Goal: Task Accomplishment & Management: Use online tool/utility

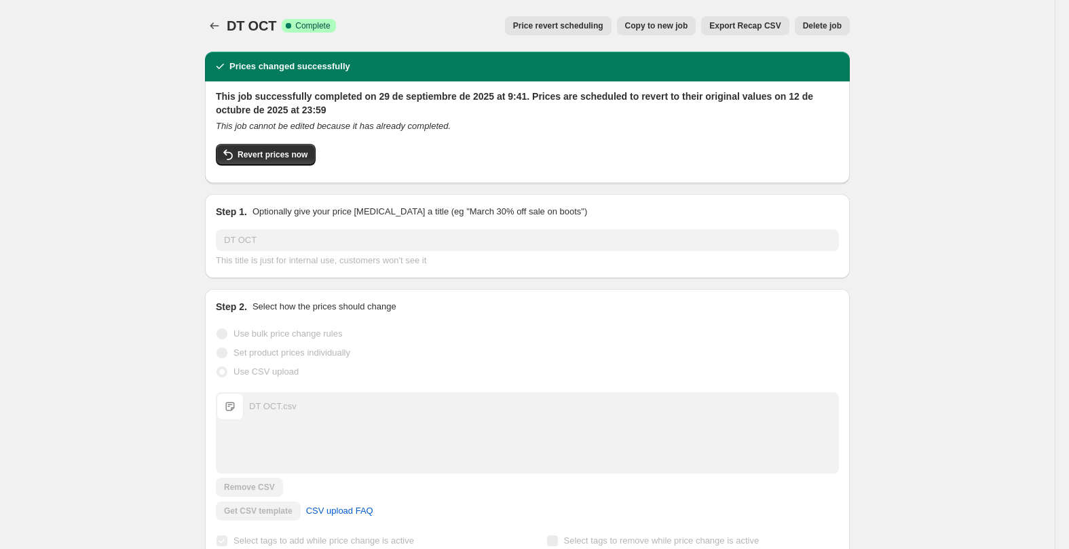
drag, startPoint x: 1004, startPoint y: 292, endPoint x: 610, endPoint y: 115, distance: 431.9
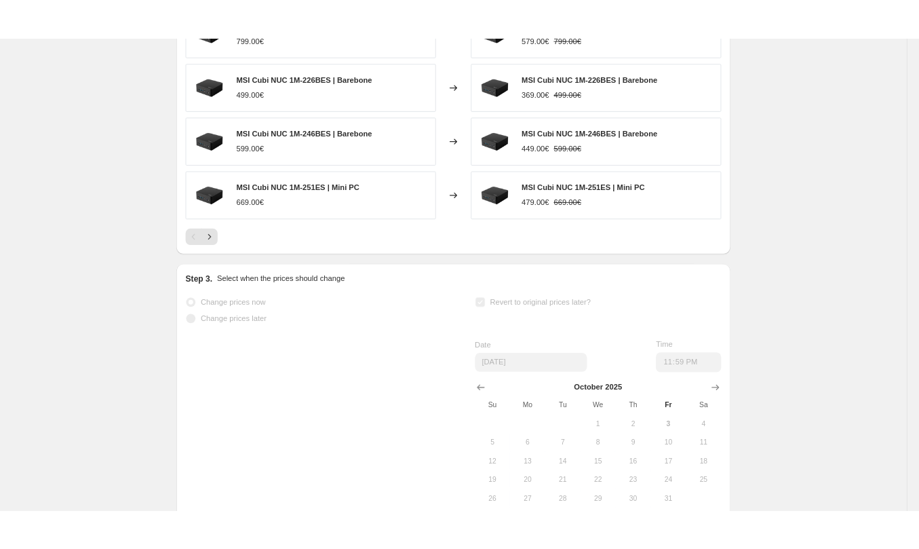
scroll to position [882, 0]
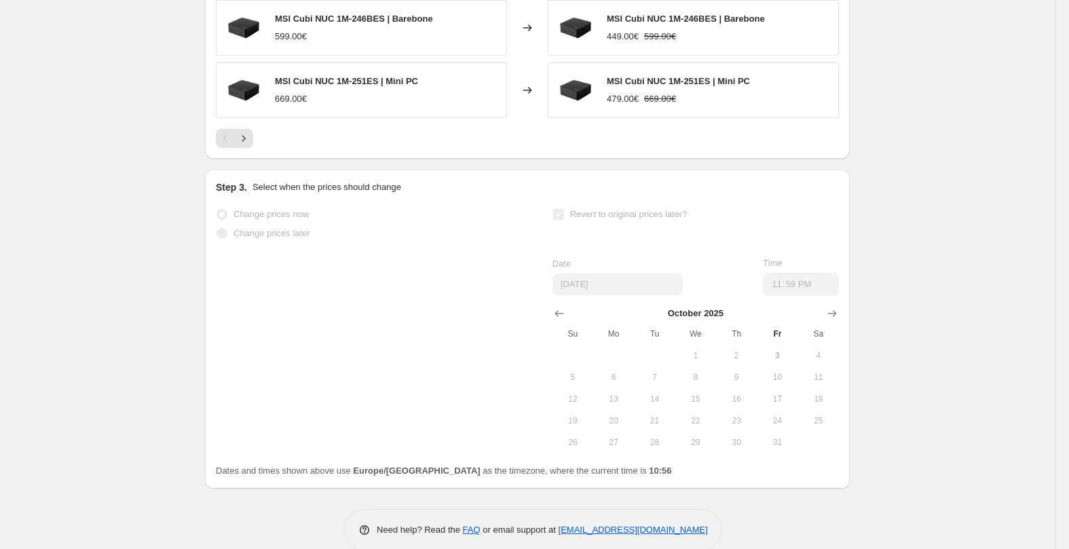
drag, startPoint x: 327, startPoint y: 250, endPoint x: 377, endPoint y: 257, distance: 50.8
click at [329, 250] on div "Change prices now Change prices later Revert to original prices later? Date 10/…" at bounding box center [527, 329] width 623 height 248
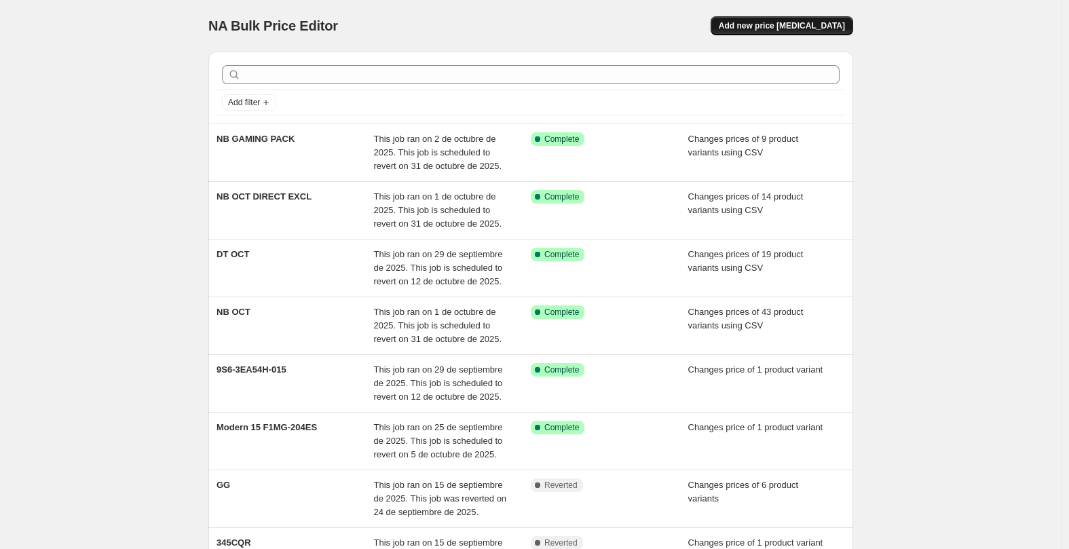
click at [796, 26] on span "Add new price [MEDICAL_DATA]" at bounding box center [782, 25] width 126 height 11
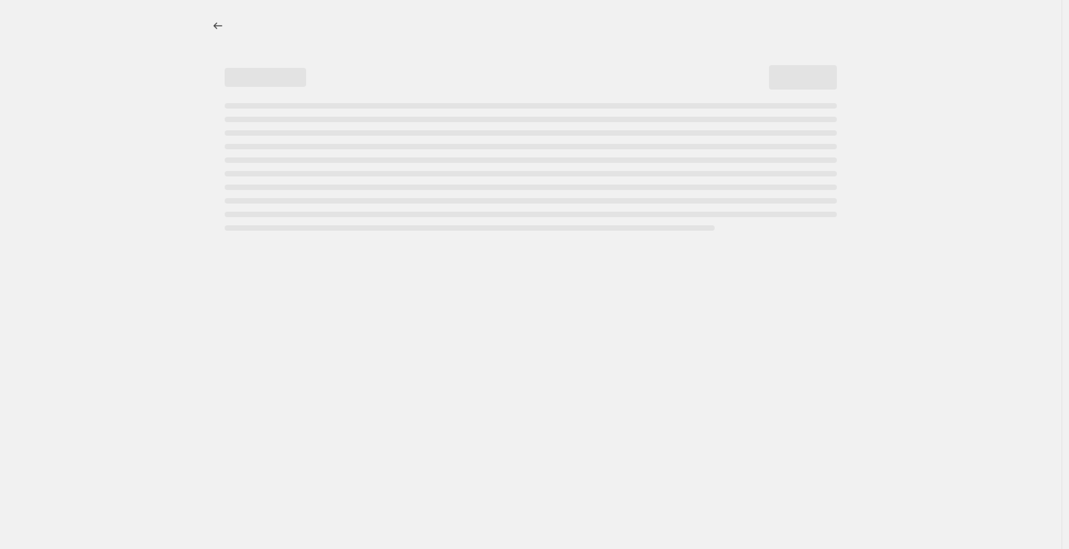
select select "percentage"
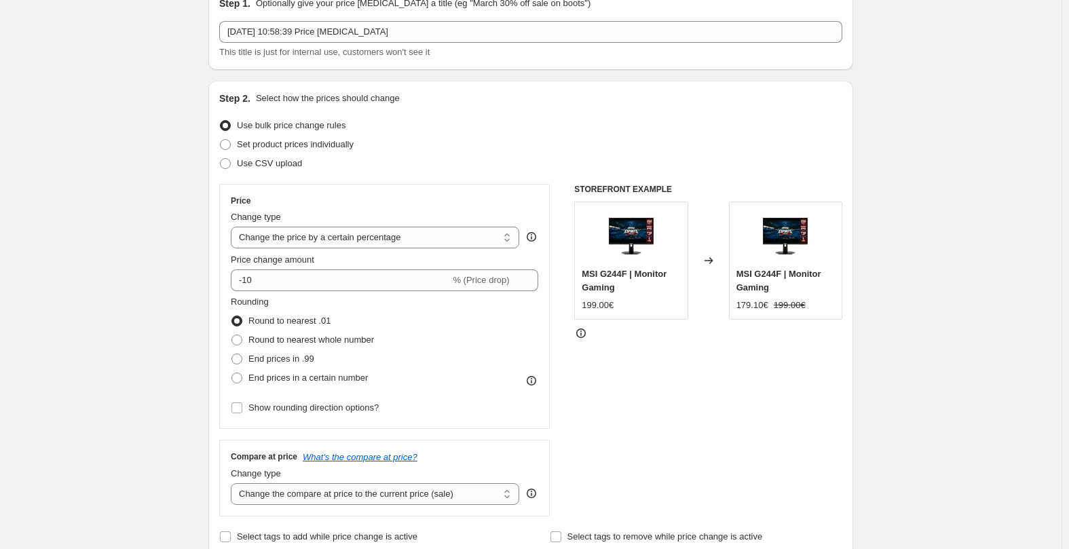
scroll to position [68, 0]
drag, startPoint x: 158, startPoint y: 222, endPoint x: 175, endPoint y: 210, distance: 20.9
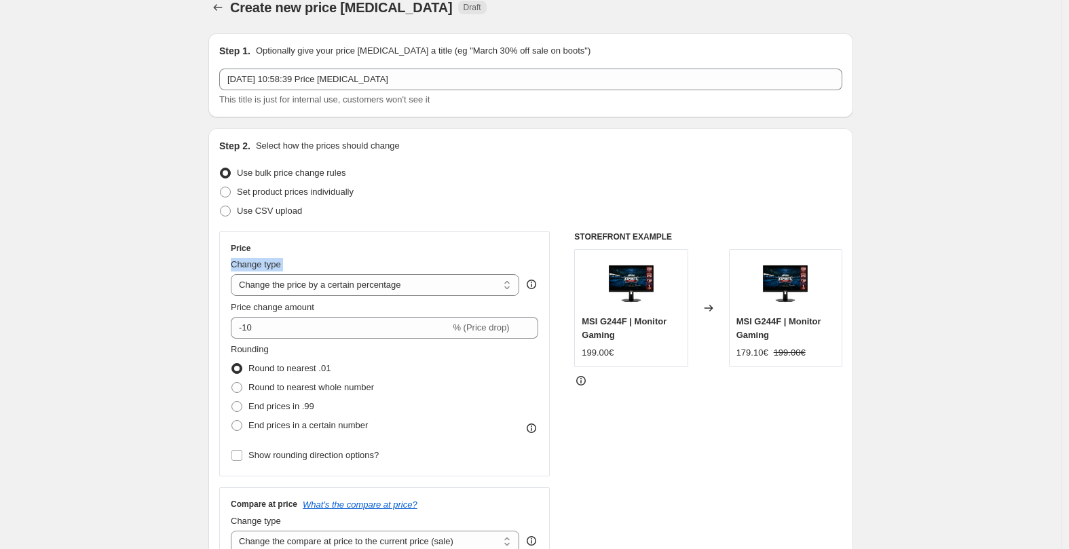
scroll to position [0, 0]
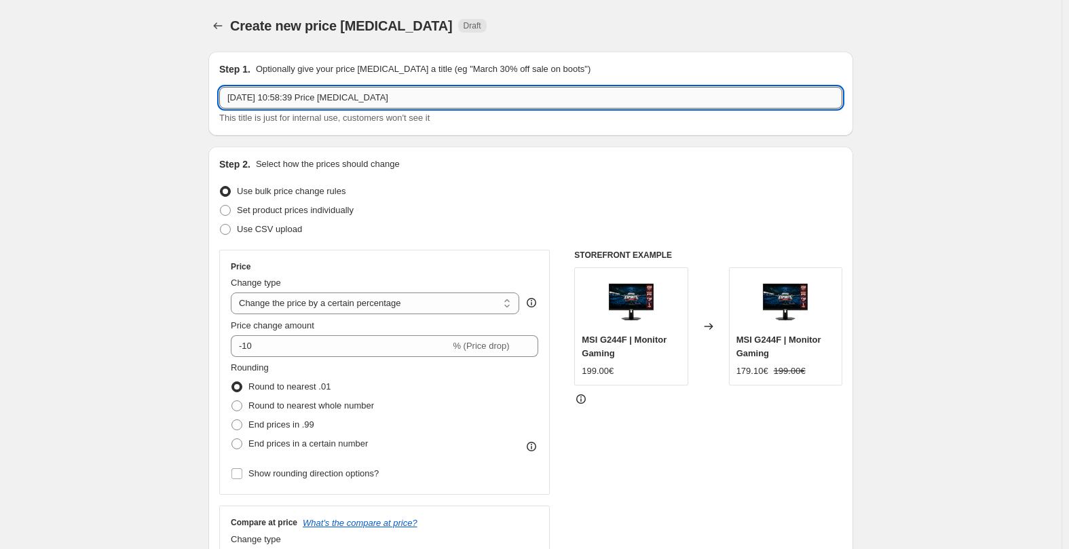
click at [256, 102] on input "[DATE] 10:58:39 Price [MEDICAL_DATA]" at bounding box center [530, 98] width 623 height 22
type input "PRO DT"
click at [282, 229] on span "Use CSV upload" at bounding box center [269, 229] width 65 height 10
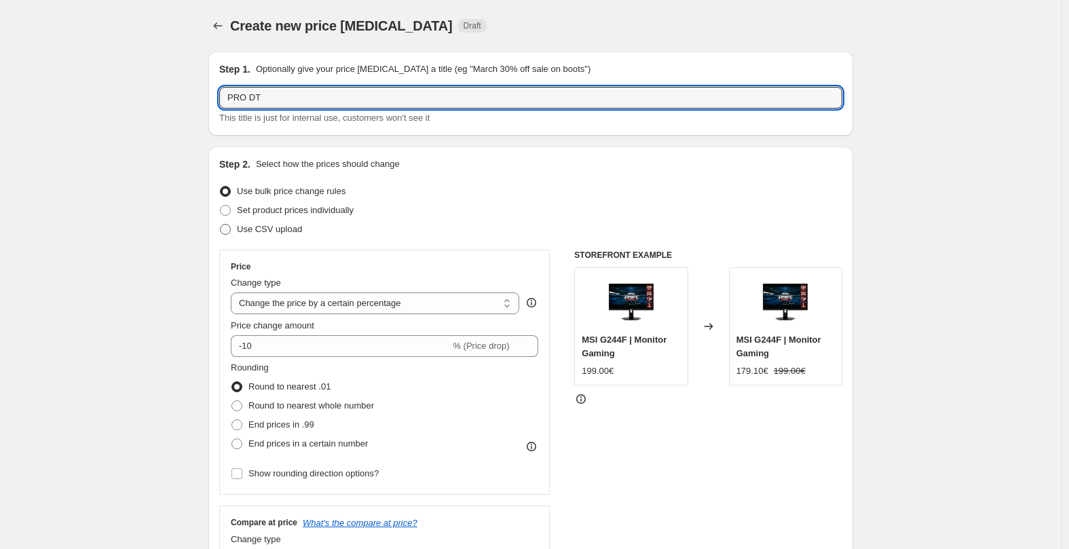
click at [221, 225] on input "Use CSV upload" at bounding box center [220, 224] width 1 height 1
radio input "true"
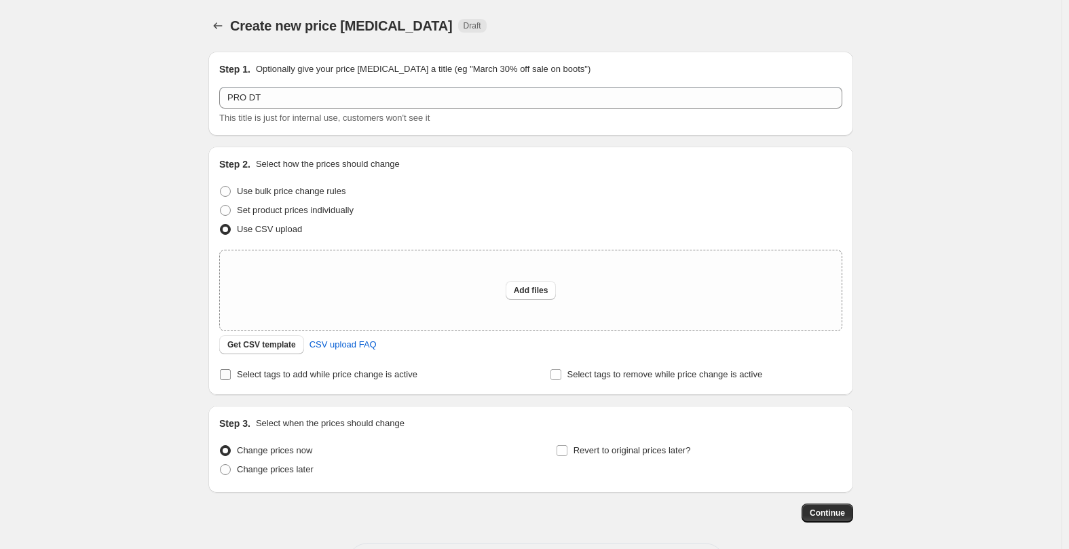
click at [269, 373] on span "Select tags to add while price change is active" at bounding box center [327, 374] width 181 height 10
click at [231, 373] on input "Select tags to add while price change is active" at bounding box center [225, 374] width 11 height 11
checkbox input "true"
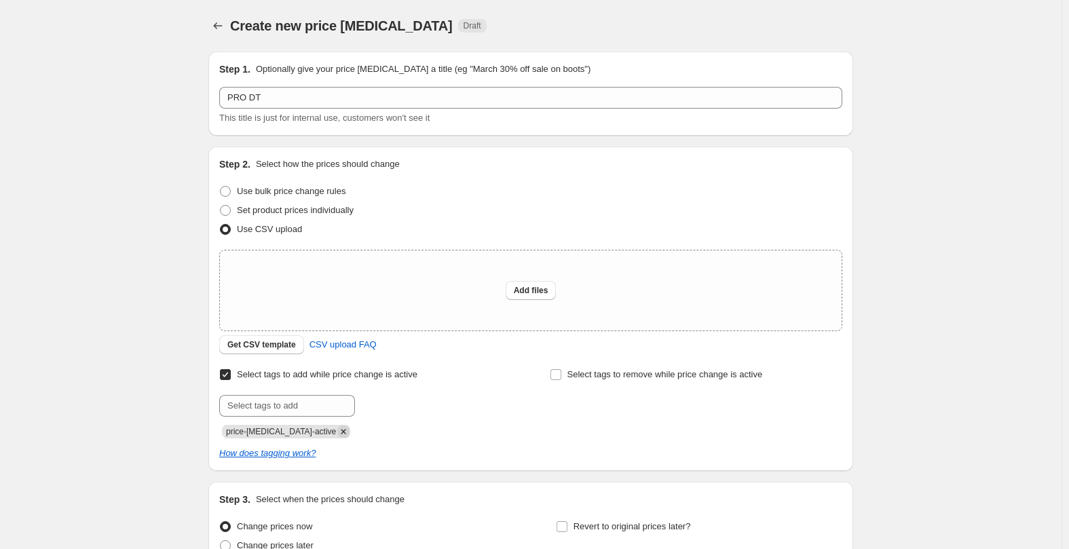
click at [337, 432] on icon "Remove price-change-job-active" at bounding box center [343, 431] width 12 height 12
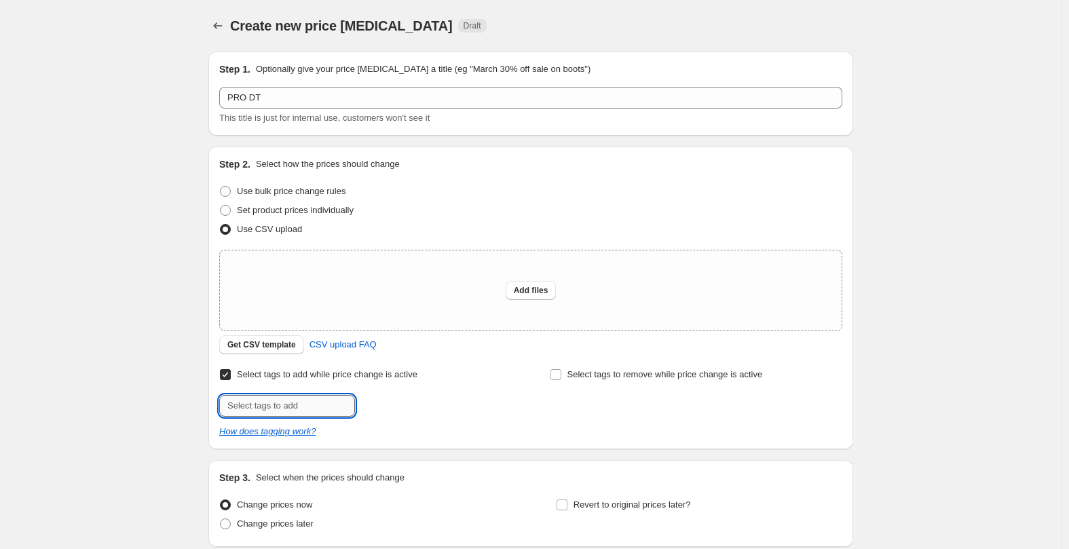
click at [304, 411] on input "text" at bounding box center [287, 406] width 136 height 22
type input "offer"
click at [912, 276] on div "Create new price [MEDICAL_DATA]. This page is ready Create new price [MEDICAL_D…" at bounding box center [530, 330] width 1061 height 660
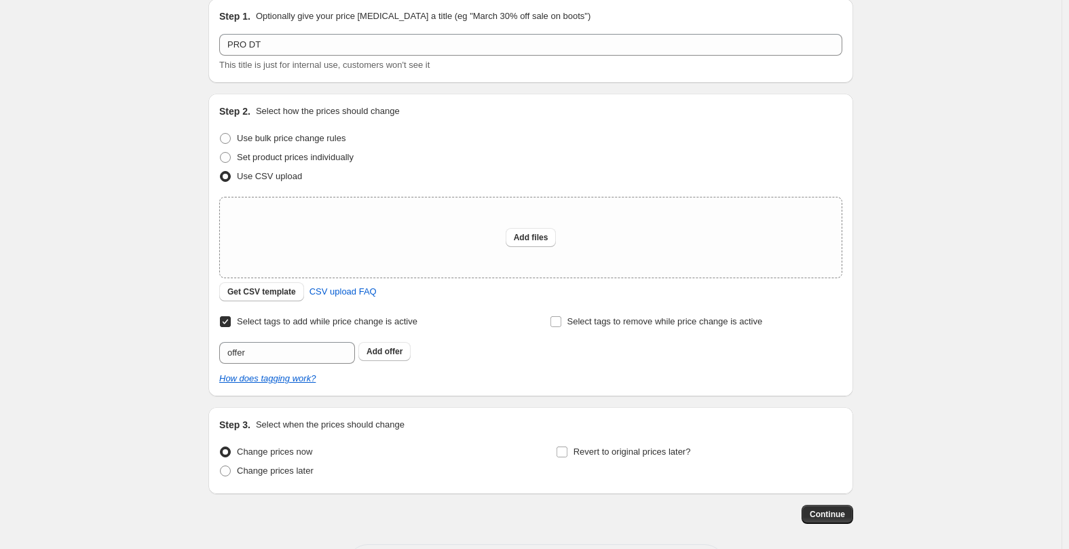
scroll to position [110, 0]
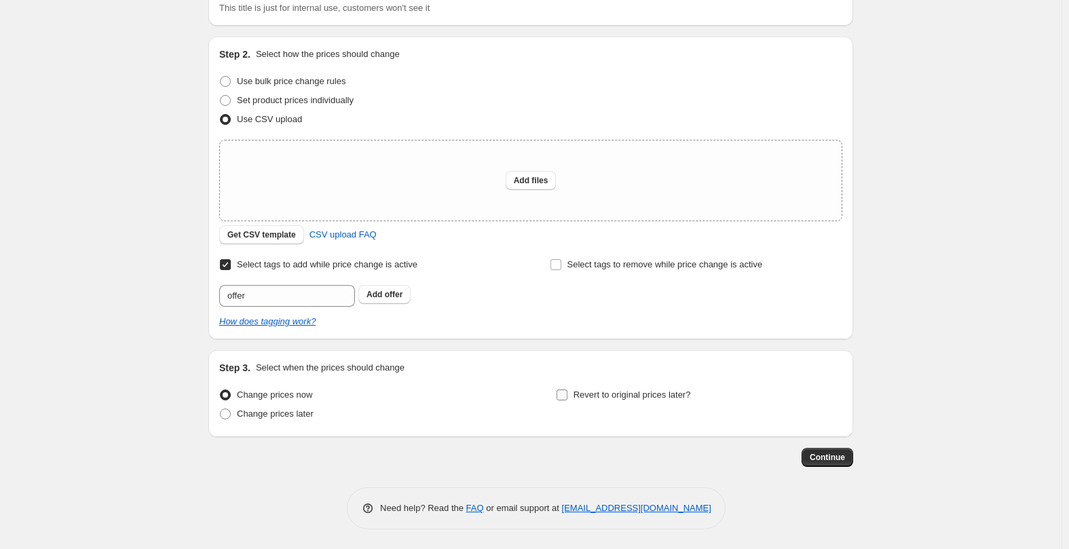
click at [630, 401] on label "Revert to original prices later?" at bounding box center [623, 394] width 135 height 19
click at [567, 400] on input "Revert to original prices later?" at bounding box center [561, 395] width 11 height 11
checkbox input "true"
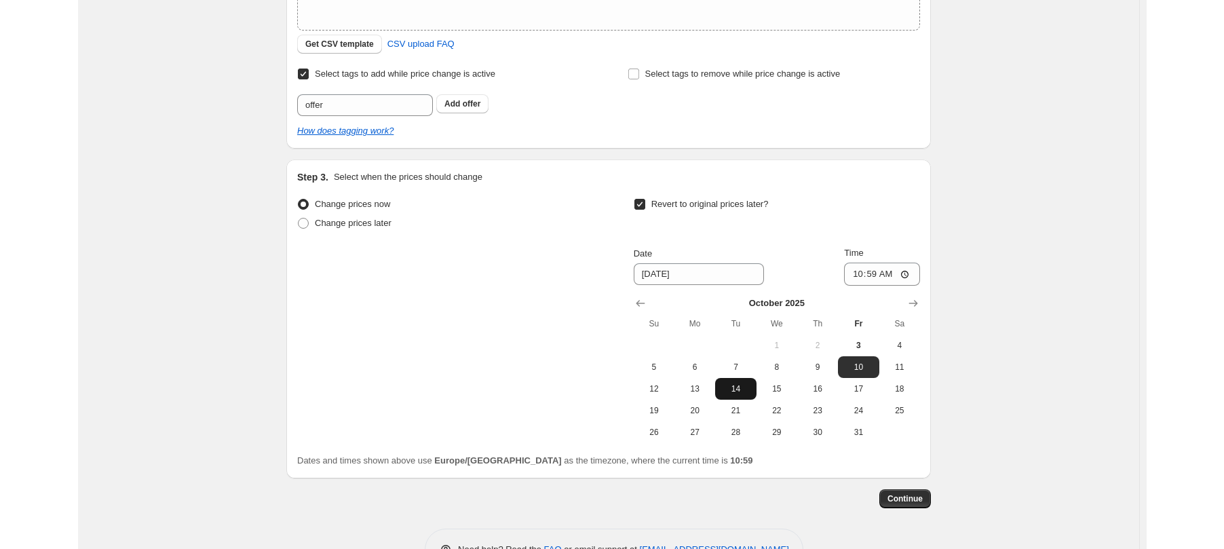
scroll to position [314, 0]
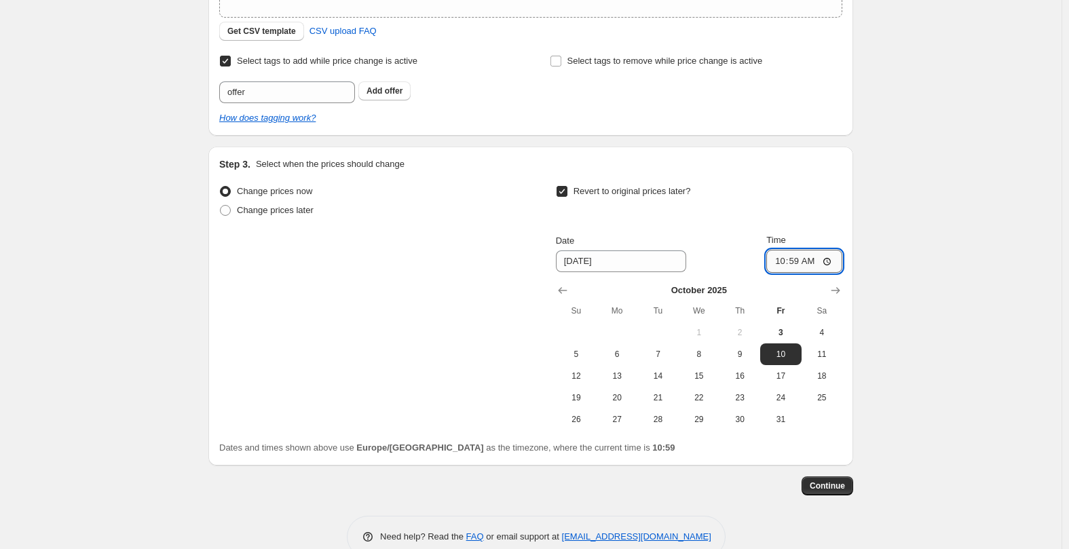
click at [808, 261] on input "10:59" at bounding box center [804, 261] width 76 height 23
click at [802, 265] on input "10:59" at bounding box center [804, 261] width 76 height 23
type input "23:59"
drag, startPoint x: 920, startPoint y: 230, endPoint x: 658, endPoint y: 64, distance: 310.2
click at [920, 229] on div "Create new price [MEDICAL_DATA]. This page is ready Create new price [MEDICAL_D…" at bounding box center [530, 132] width 1061 height 892
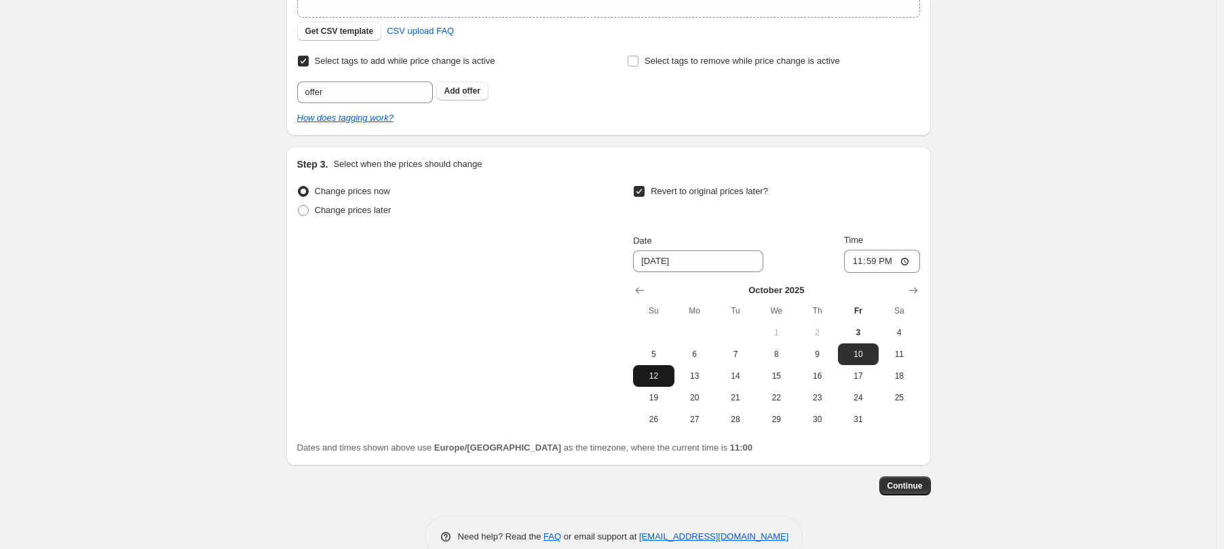
click at [661, 374] on span "12" at bounding box center [654, 376] width 30 height 11
type input "[DATE]"
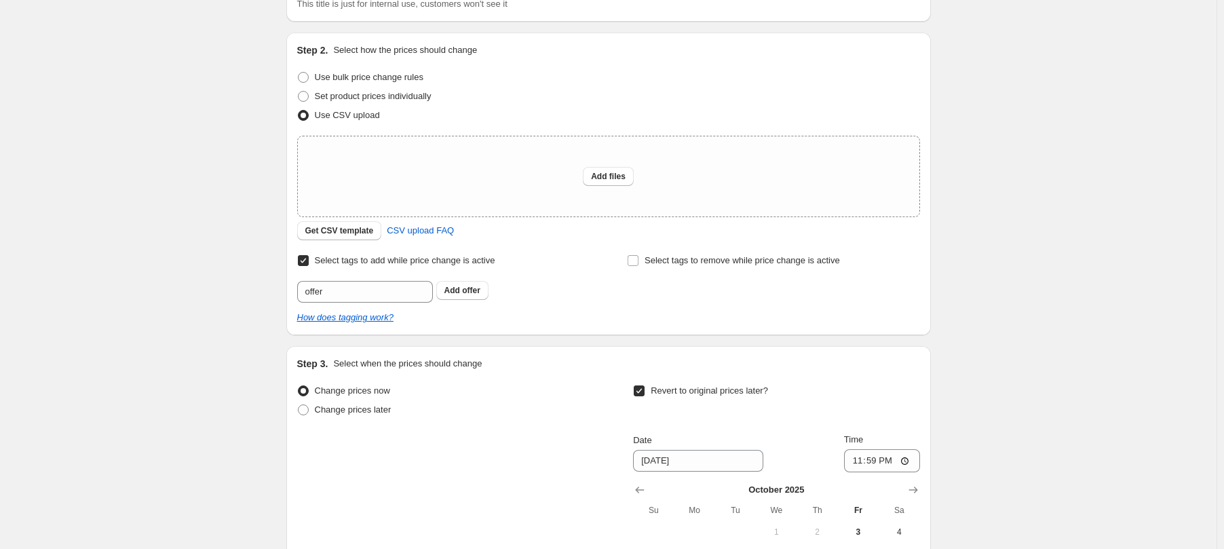
scroll to position [110, 0]
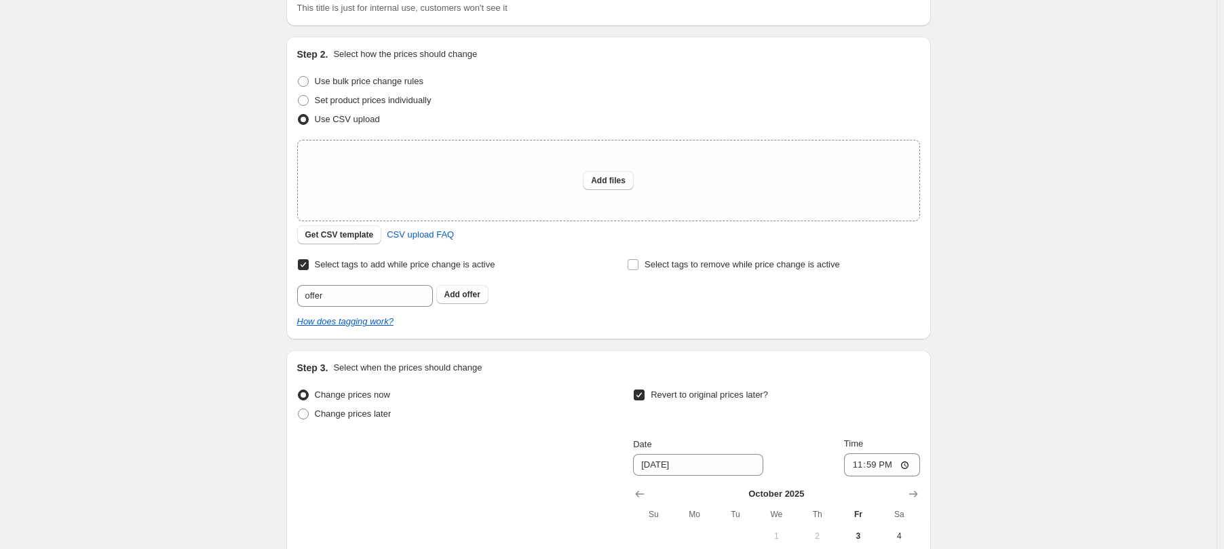
click at [1027, 243] on div "Create new price [MEDICAL_DATA]. This page is ready Create new price [MEDICAL_D…" at bounding box center [608, 336] width 1217 height 892
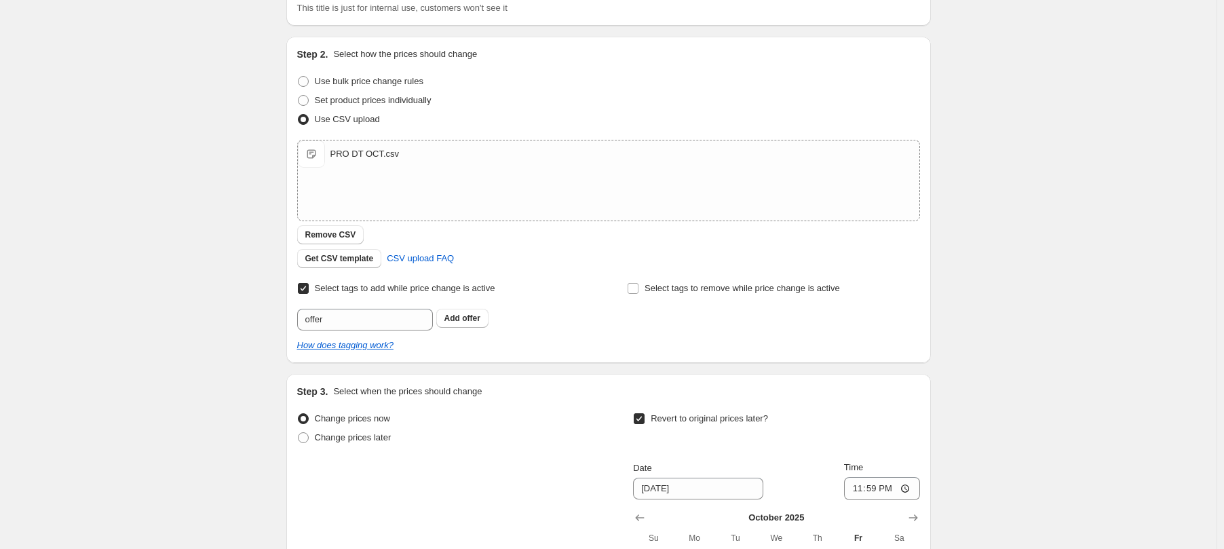
click at [1018, 242] on div "Create new price [MEDICAL_DATA]. This page is ready Create new price [MEDICAL_D…" at bounding box center [608, 347] width 1217 height 915
click at [460, 318] on b "Add" at bounding box center [452, 319] width 16 height 10
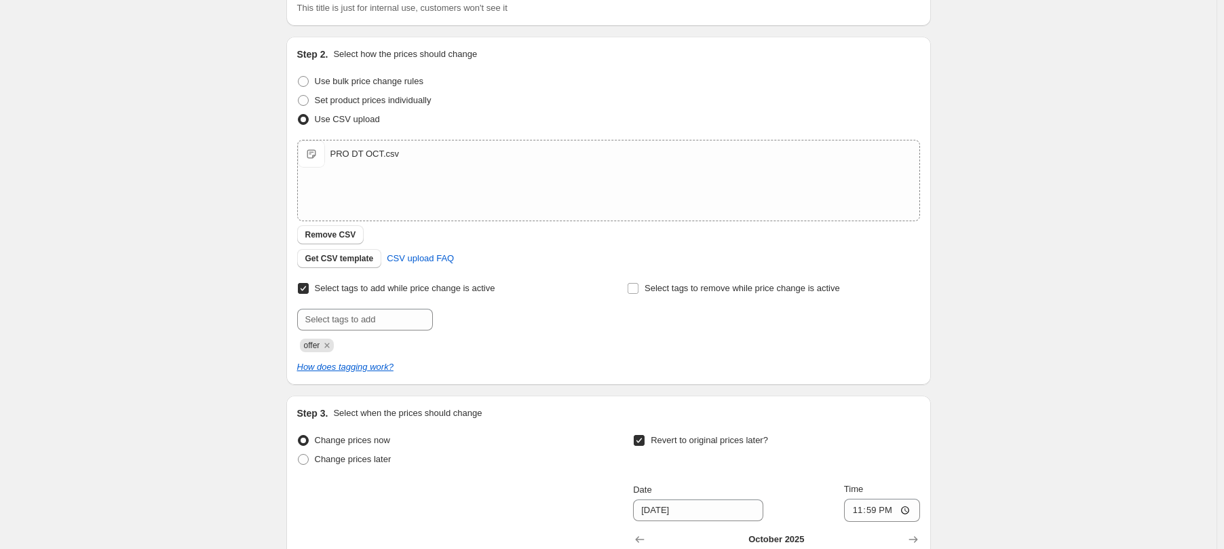
drag, startPoint x: 162, startPoint y: 295, endPoint x: 176, endPoint y: 294, distance: 14.9
click at [167, 295] on div "Create new price [MEDICAL_DATA]. This page is ready Create new price [MEDICAL_D…" at bounding box center [608, 358] width 1217 height 937
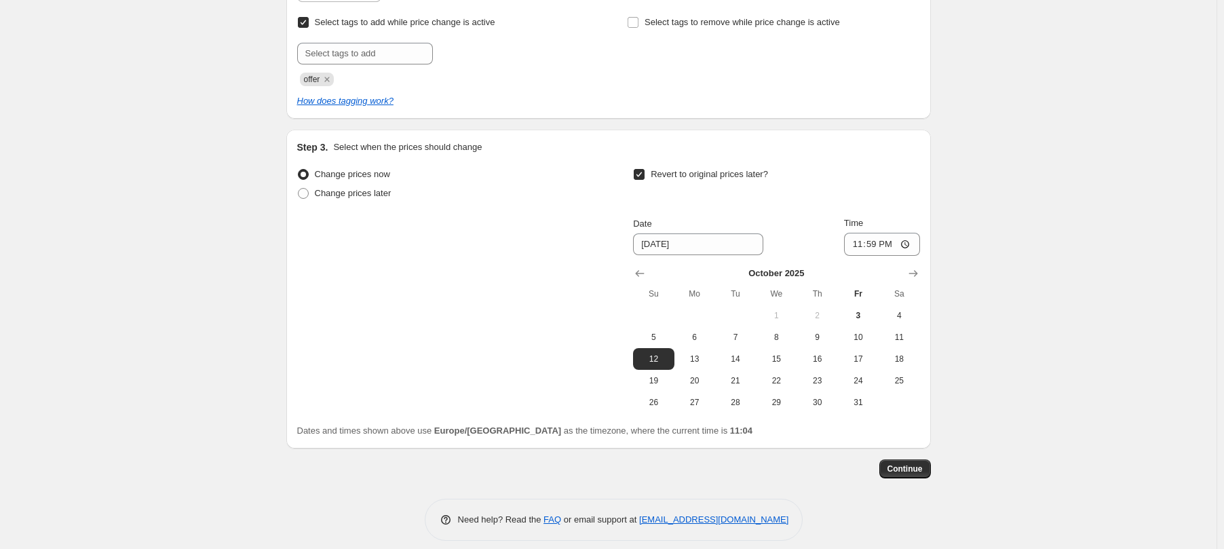
scroll to position [387, 0]
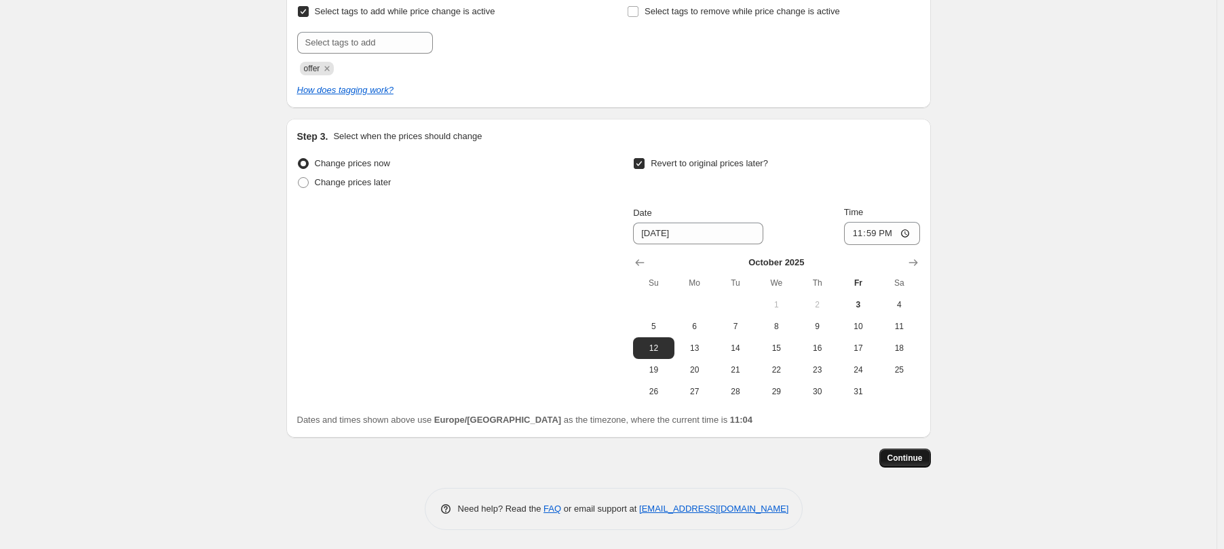
click at [917, 460] on span "Continue" at bounding box center [905, 458] width 35 height 11
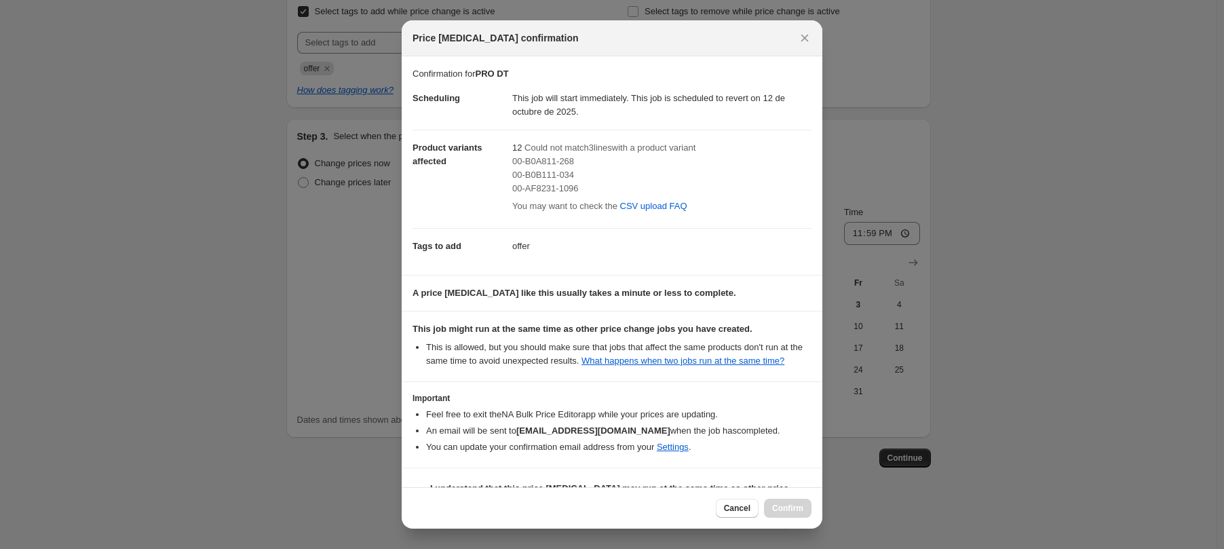
click at [546, 163] on span "00-B0A811-268" at bounding box center [543, 161] width 62 height 10
copy span "00-B0A811-268"
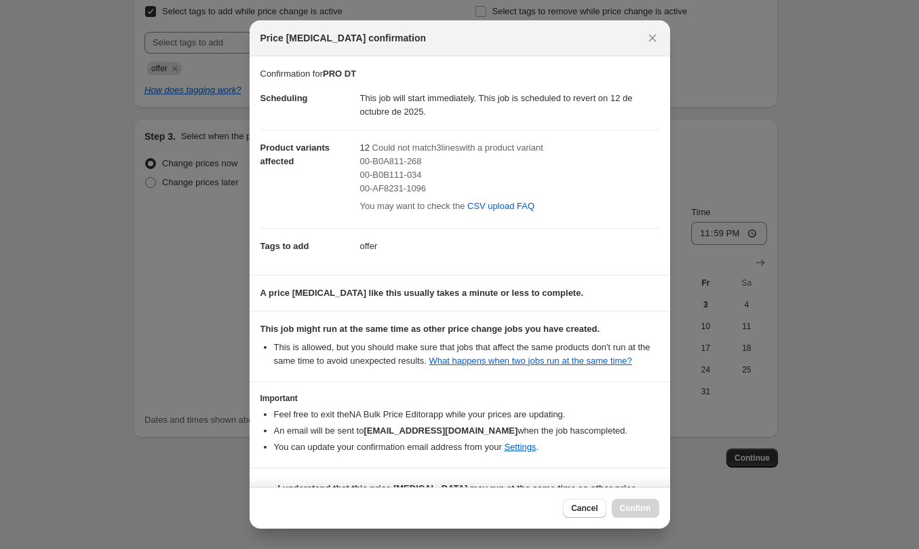
click at [409, 168] on div "00-B0B111-034" at bounding box center [509, 175] width 299 height 14
drag, startPoint x: 358, startPoint y: 162, endPoint x: 417, endPoint y: 162, distance: 58.4
click at [417, 162] on span "00-B0A811-268" at bounding box center [391, 161] width 62 height 10
copy span "00-B0A811-268"
click at [385, 173] on span "00-B0B111-034" at bounding box center [391, 175] width 62 height 10
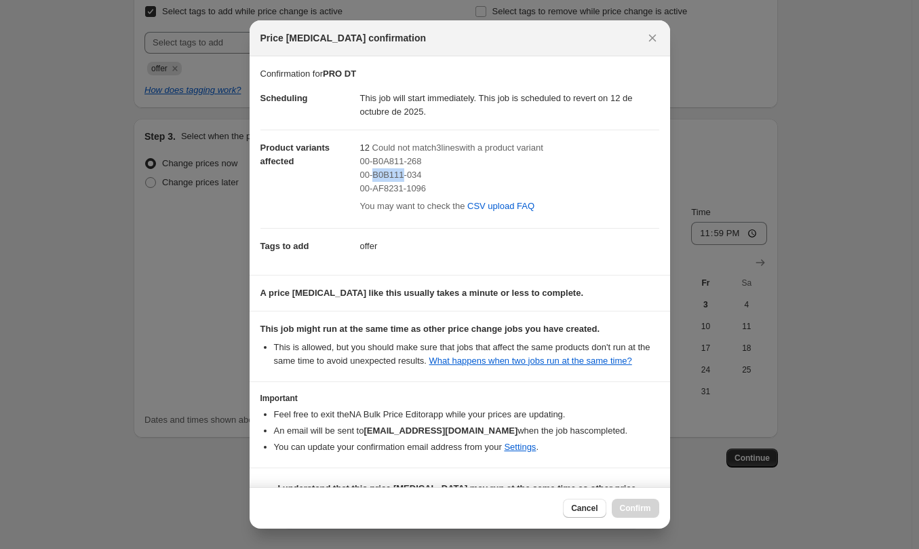
click at [385, 173] on span "00-B0B111-034" at bounding box center [391, 175] width 62 height 10
copy span "00-B0B111-034"
click at [400, 172] on span "00-B0B111-034" at bounding box center [391, 175] width 62 height 10
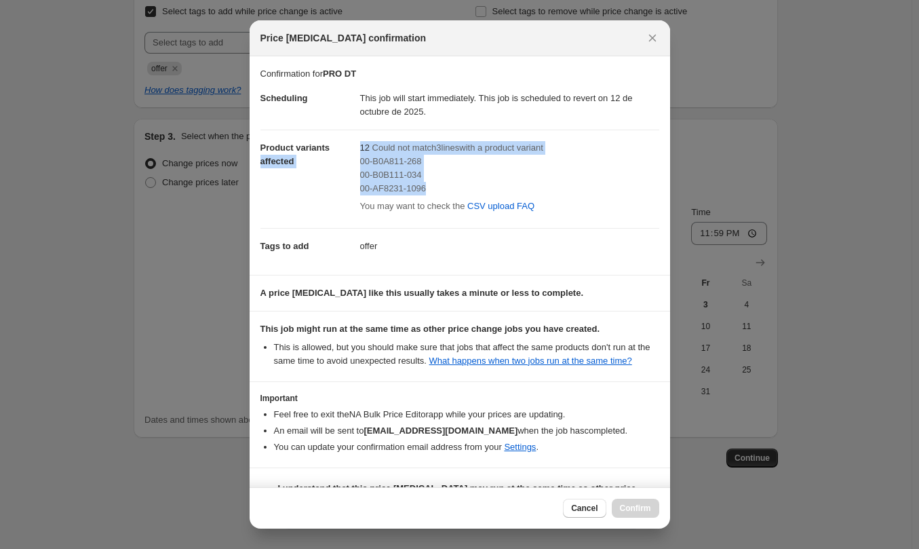
drag, startPoint x: 349, startPoint y: 146, endPoint x: 429, endPoint y: 185, distance: 89.2
click at [429, 185] on dl "Scheduling This job will start immediately. This job is scheduled to revert on …" at bounding box center [460, 172] width 399 height 183
click at [433, 185] on div "00-AF8231-1096" at bounding box center [509, 189] width 299 height 14
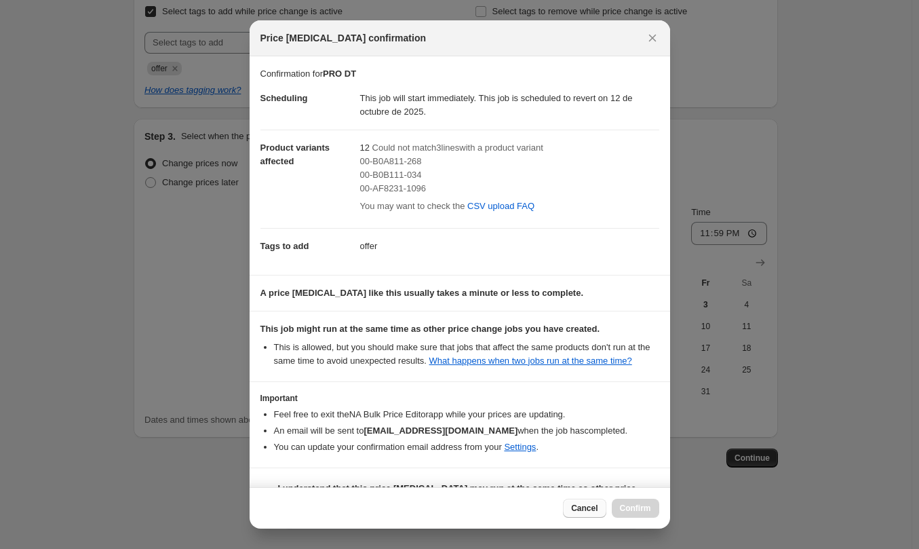
click at [584, 508] on span "Cancel" at bounding box center [584, 508] width 26 height 11
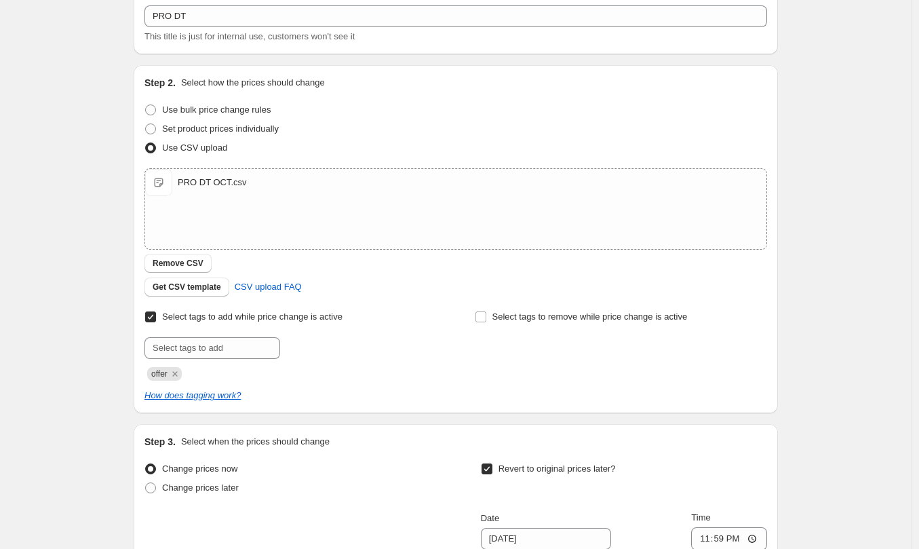
scroll to position [0, 0]
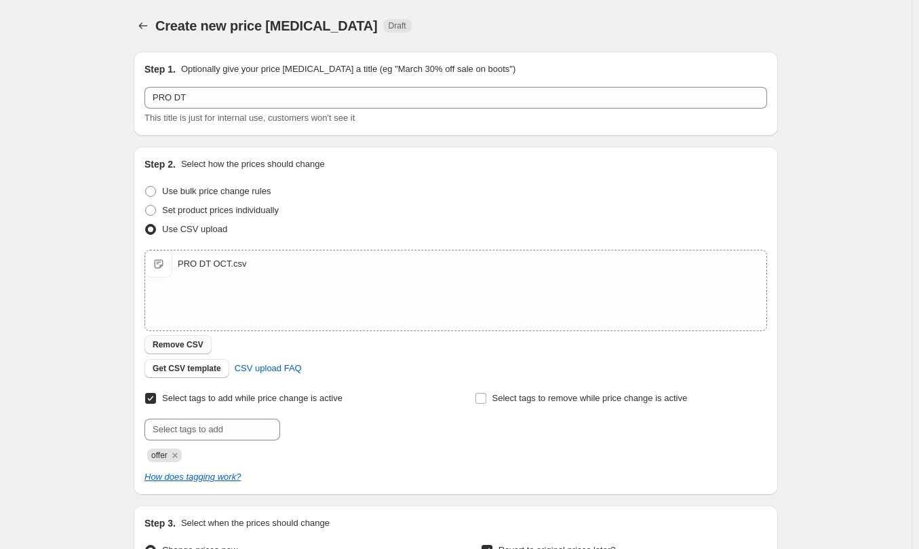
click at [194, 344] on span "Remove CSV" at bounding box center [178, 344] width 51 height 11
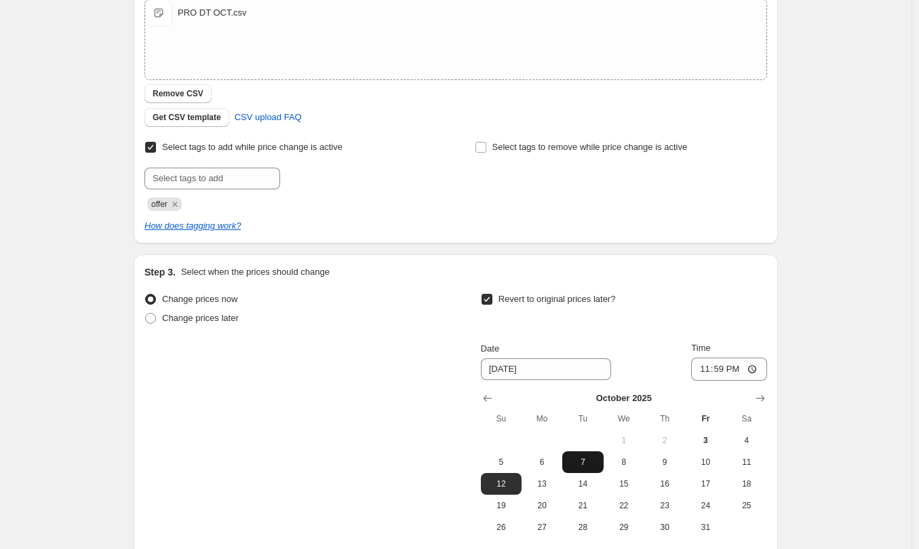
scroll to position [387, 0]
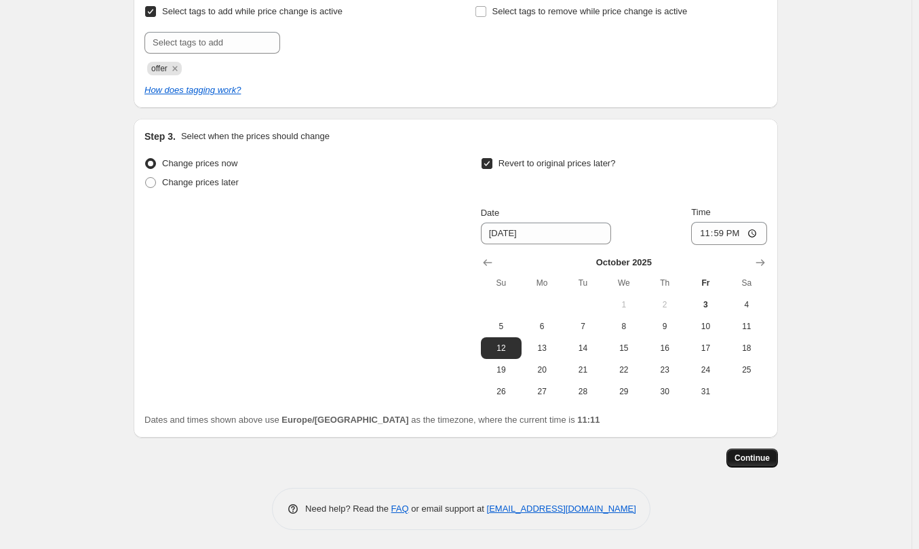
click at [757, 459] on span "Continue" at bounding box center [752, 458] width 35 height 11
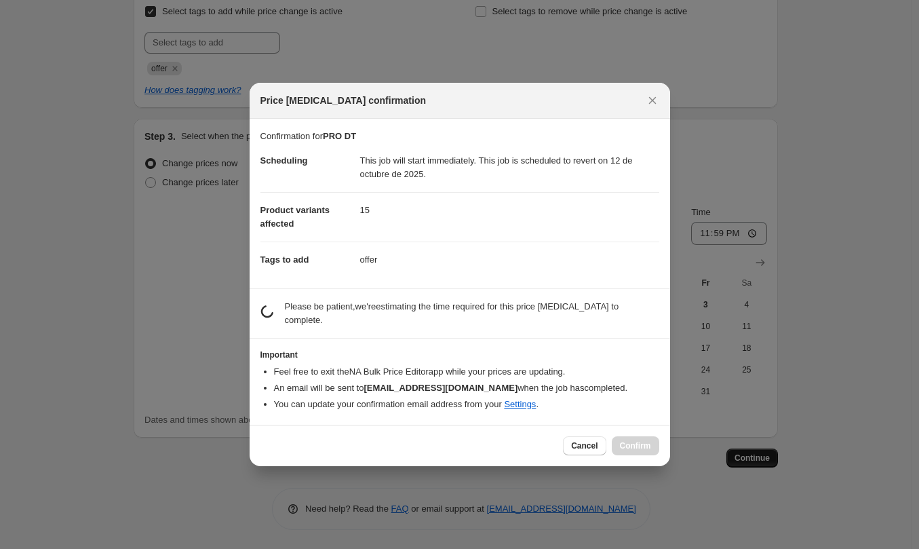
scroll to position [0, 0]
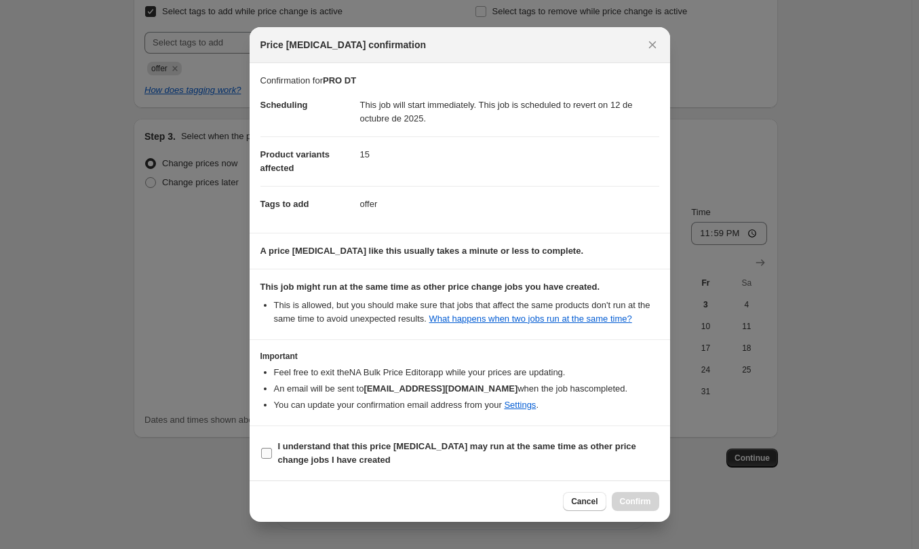
click at [301, 451] on b "I understand that this price [MEDICAL_DATA] may run at the same time as other p…" at bounding box center [457, 453] width 358 height 24
click at [272, 451] on input "I understand that this price [MEDICAL_DATA] may run at the same time as other p…" at bounding box center [266, 453] width 11 height 11
checkbox input "true"
click at [631, 504] on span "Confirm" at bounding box center [635, 501] width 31 height 11
